Goal: Contribute content

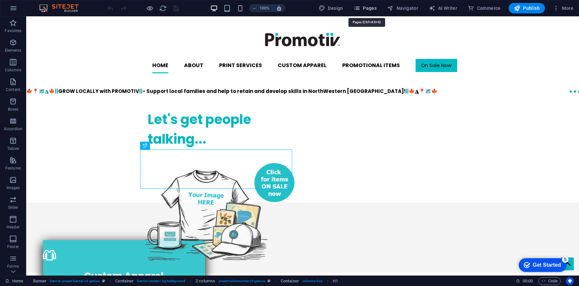
click at [364, 7] on span "Pages" at bounding box center [365, 8] width 23 height 7
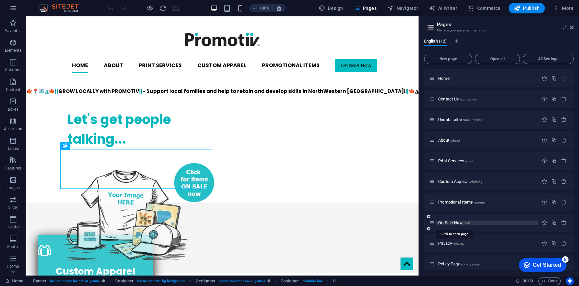
click at [461, 224] on span "On Sale Now /sale" at bounding box center [454, 222] width 32 height 5
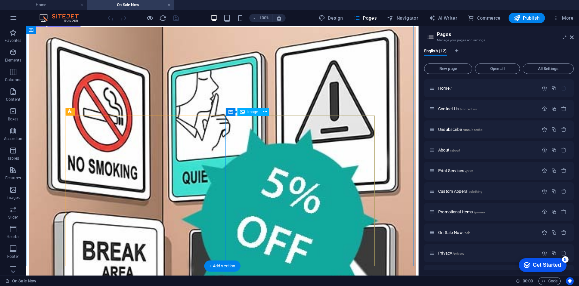
scroll to position [196, 0]
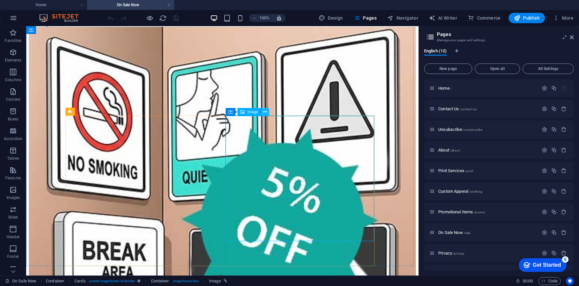
click at [267, 111] on button at bounding box center [265, 112] width 8 height 8
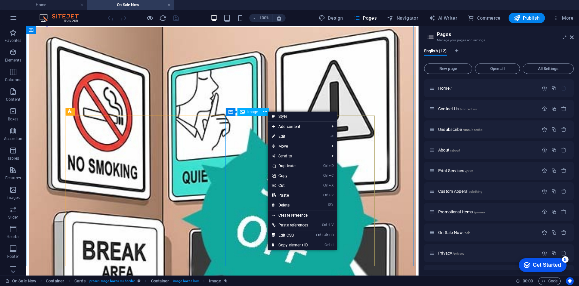
click at [245, 113] on div "Image" at bounding box center [248, 112] width 23 height 8
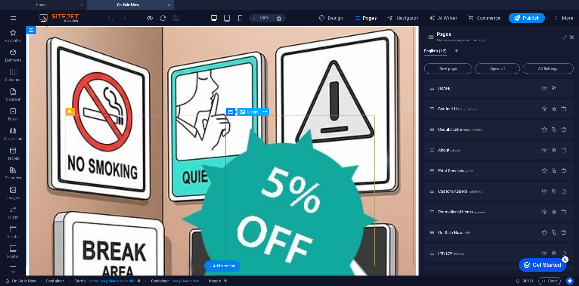
select select "%"
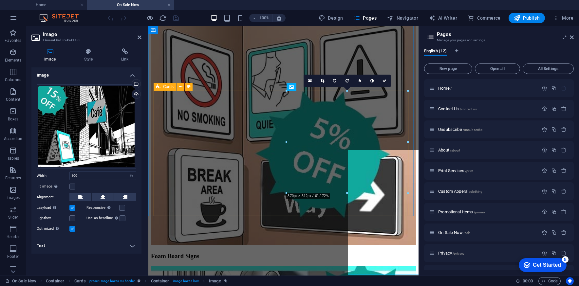
scroll to position [162, 0]
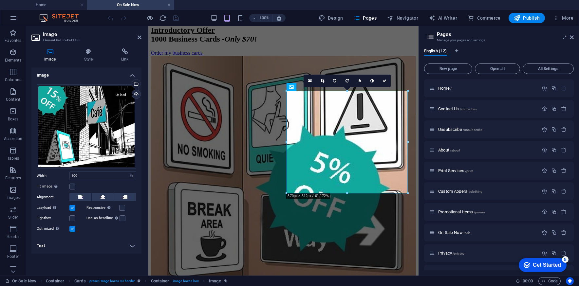
click at [135, 94] on div "Upload" at bounding box center [136, 95] width 10 height 10
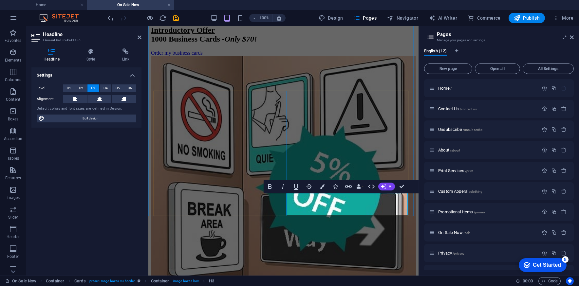
scroll to position [0, 3]
select select "%"
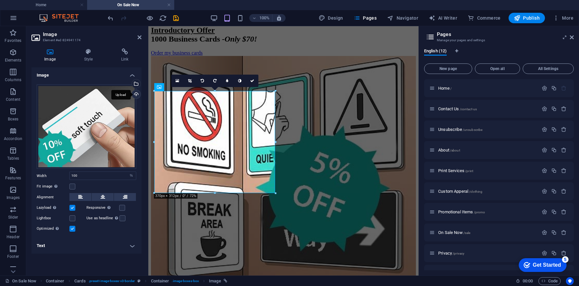
click at [136, 92] on div "Upload" at bounding box center [136, 95] width 10 height 10
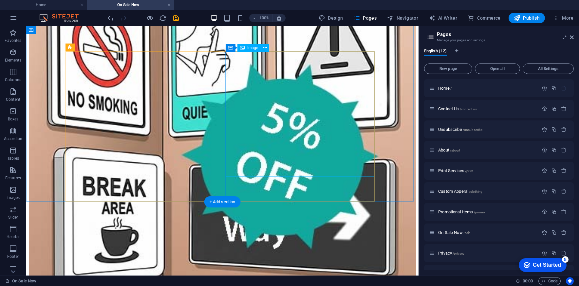
scroll to position [0, 0]
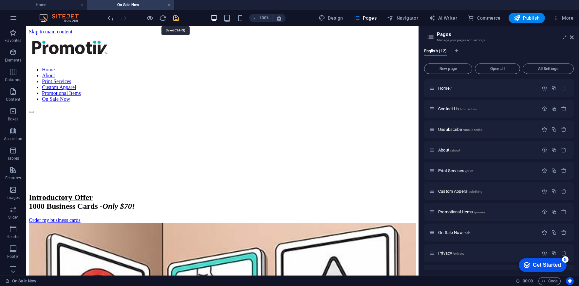
click at [174, 17] on icon "save" at bounding box center [176, 18] width 8 height 8
click at [527, 21] on span "Publish" at bounding box center [527, 18] width 26 height 7
